Goal: Task Accomplishment & Management: Manage account settings

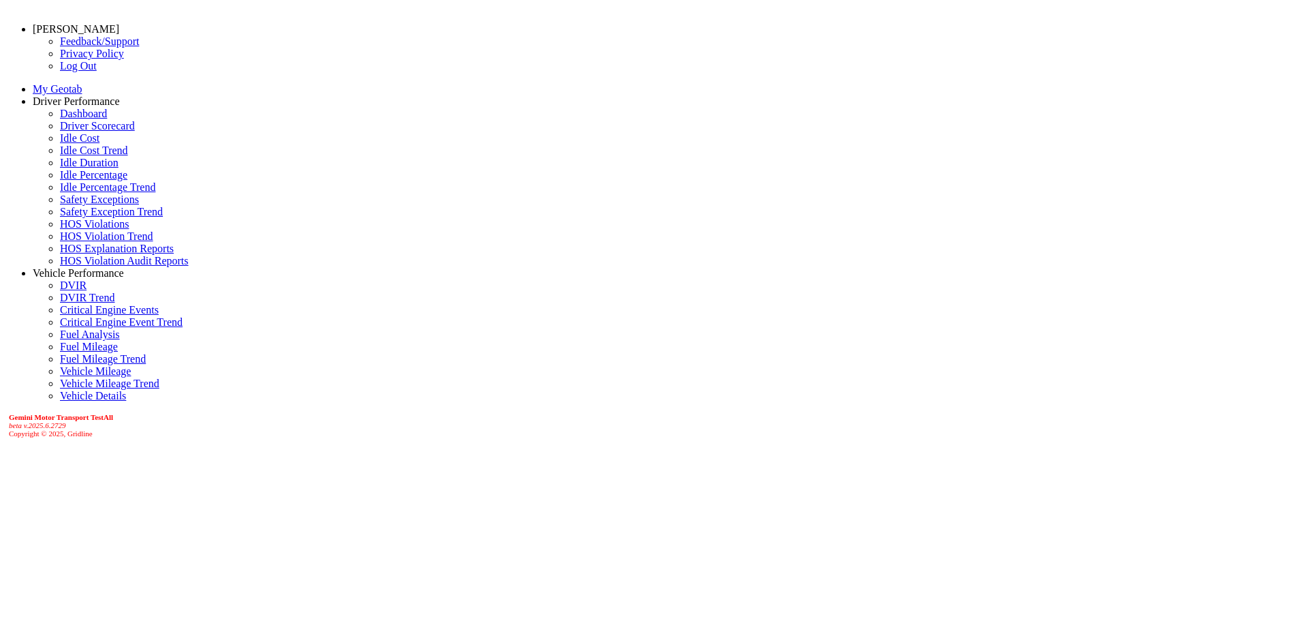
click at [63, 279] on link "Vehicle Performance" at bounding box center [78, 273] width 91 height 12
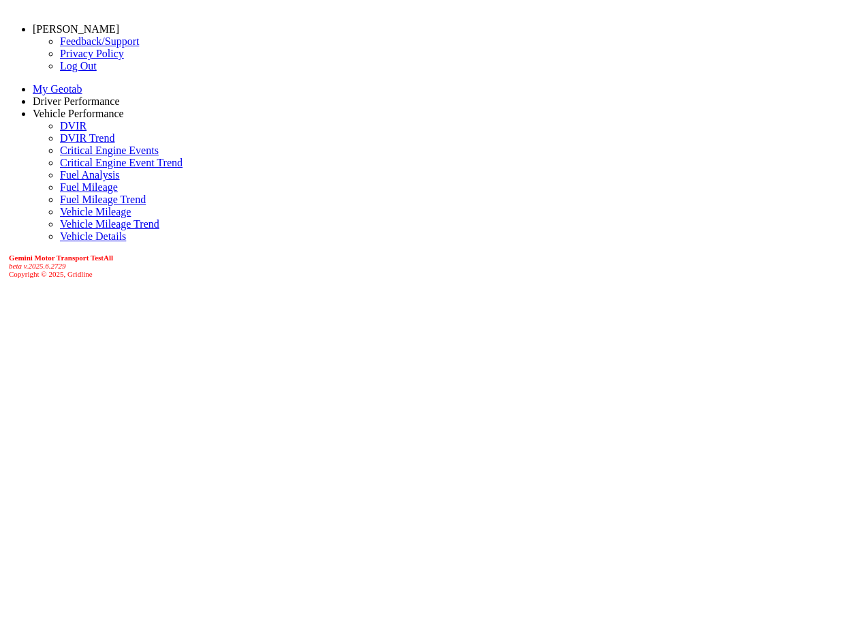
click at [112, 31] on link "[PERSON_NAME]" at bounding box center [76, 29] width 87 height 12
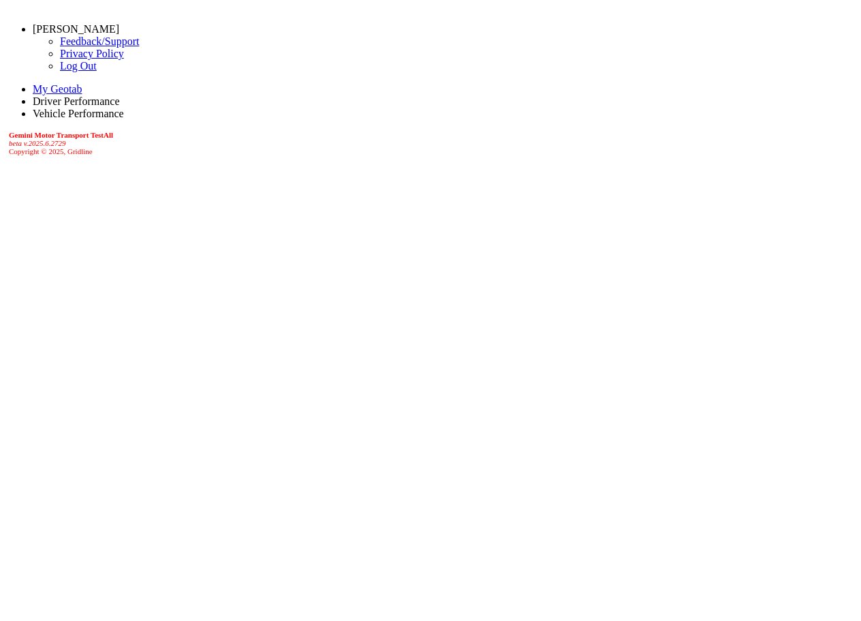
click at [60, 72] on link "Log Out" at bounding box center [78, 66] width 37 height 12
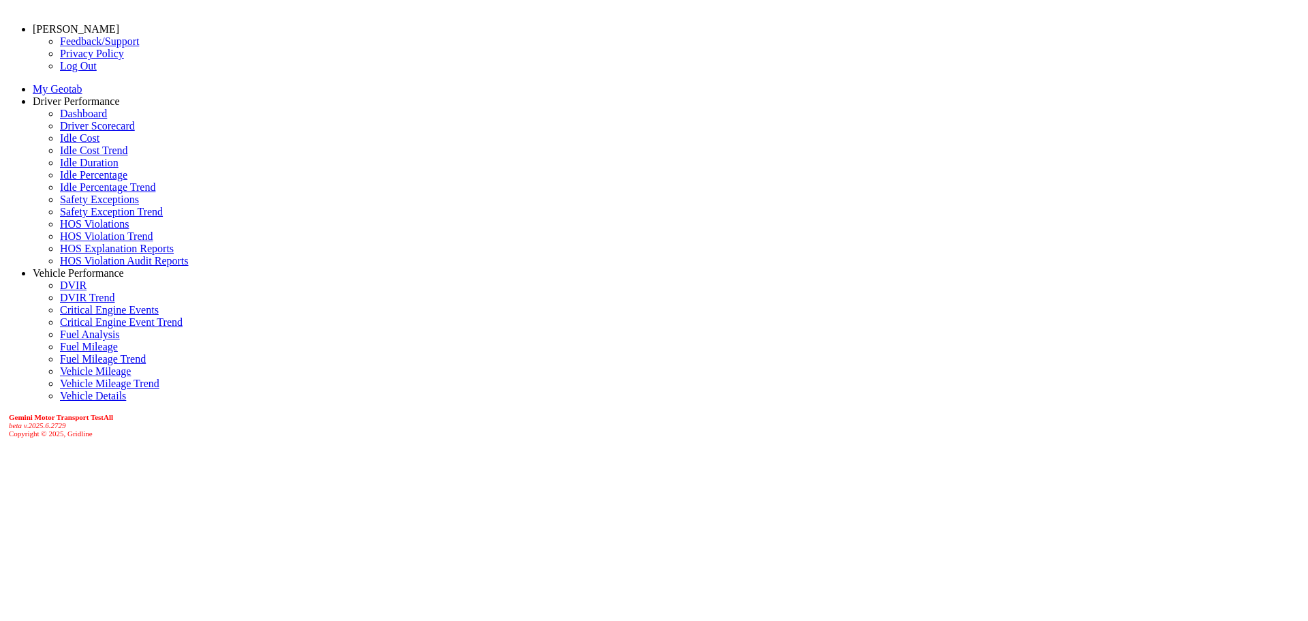
click at [84, 35] on link "[PERSON_NAME]" at bounding box center [76, 29] width 87 height 12
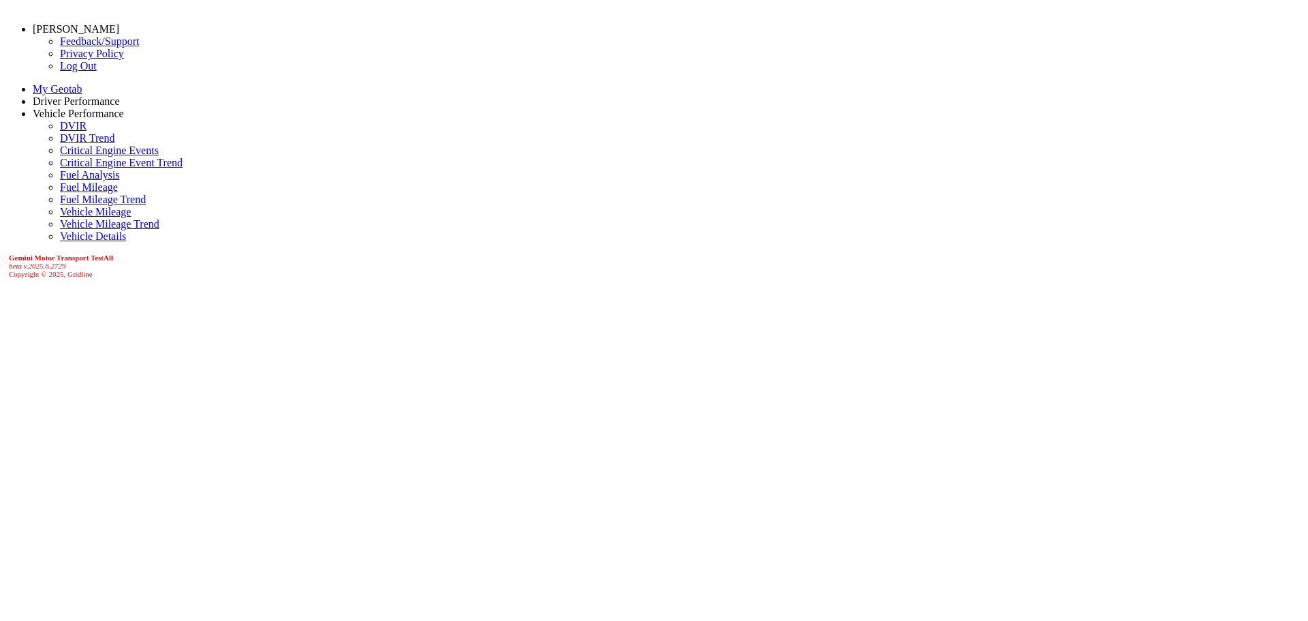
click at [60, 72] on link "Log Out" at bounding box center [78, 66] width 37 height 12
